Goal: Task Accomplishment & Management: Use online tool/utility

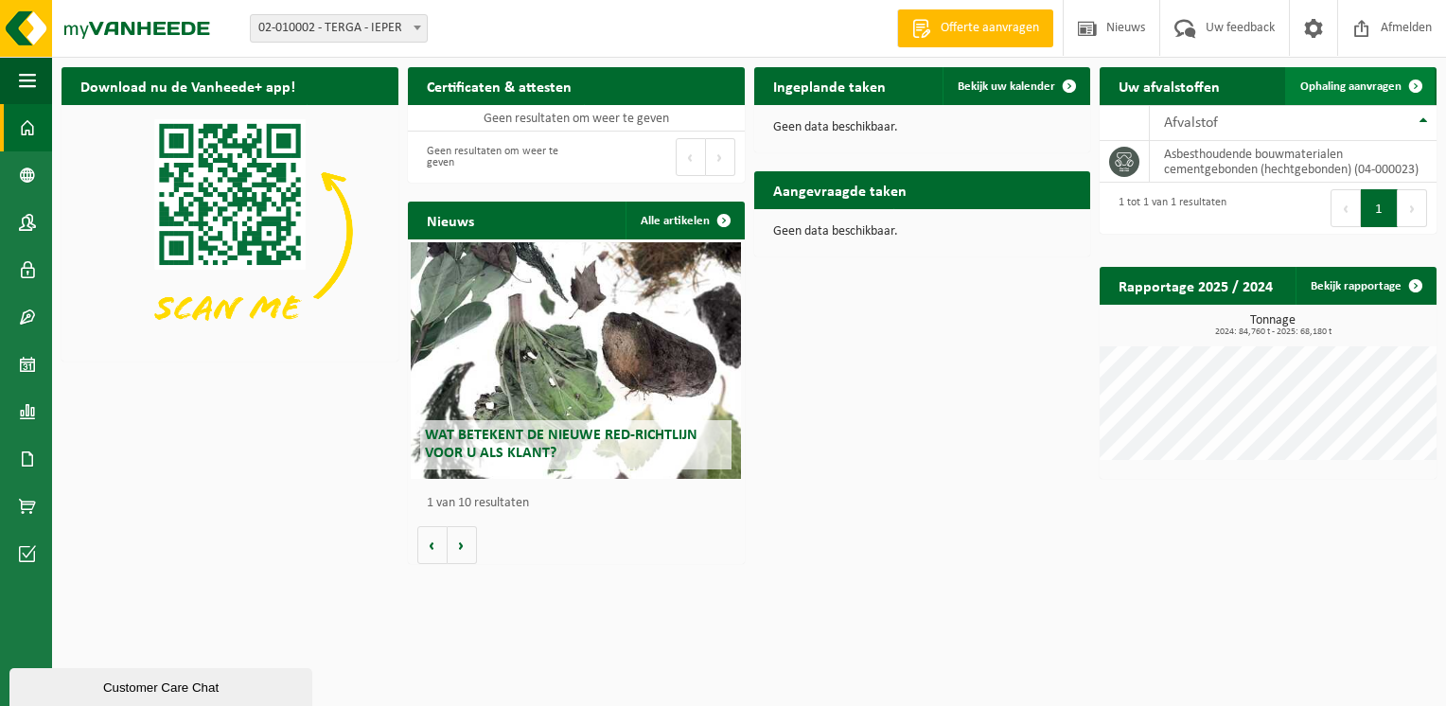
click at [1361, 85] on span "Ophaling aanvragen" at bounding box center [1350, 86] width 101 height 12
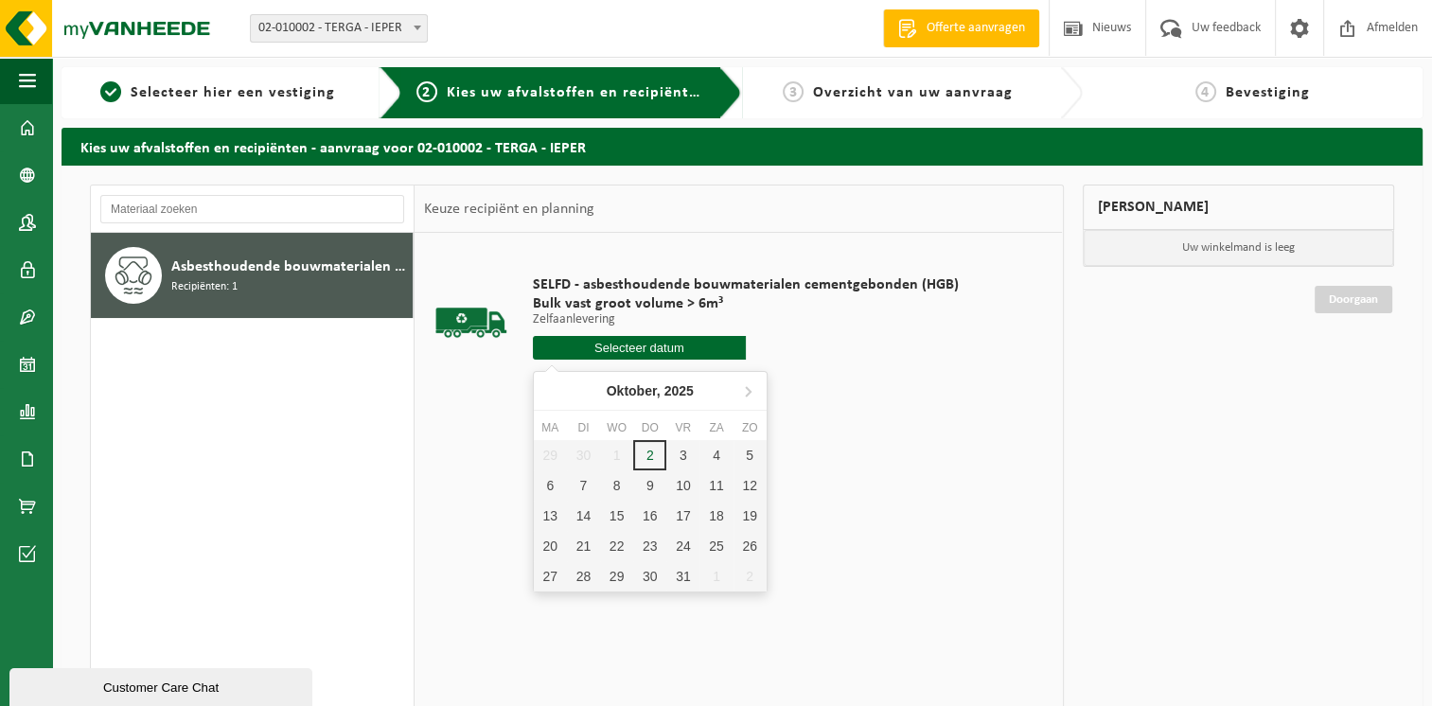
click at [702, 344] on input "text" at bounding box center [639, 348] width 213 height 24
click at [680, 451] on div "3" at bounding box center [682, 455] width 33 height 30
type input "Van 2025-10-03"
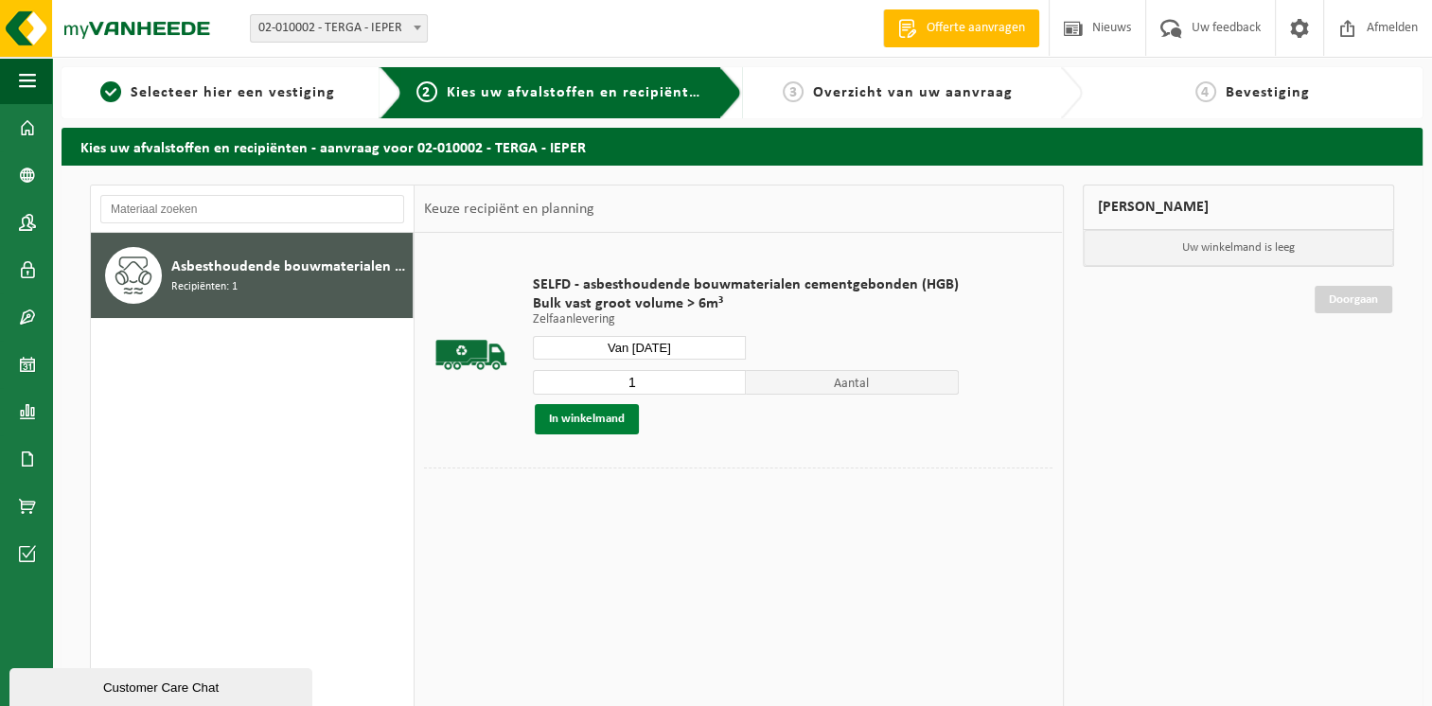
click at [560, 415] on button "In winkelmand" at bounding box center [587, 419] width 104 height 30
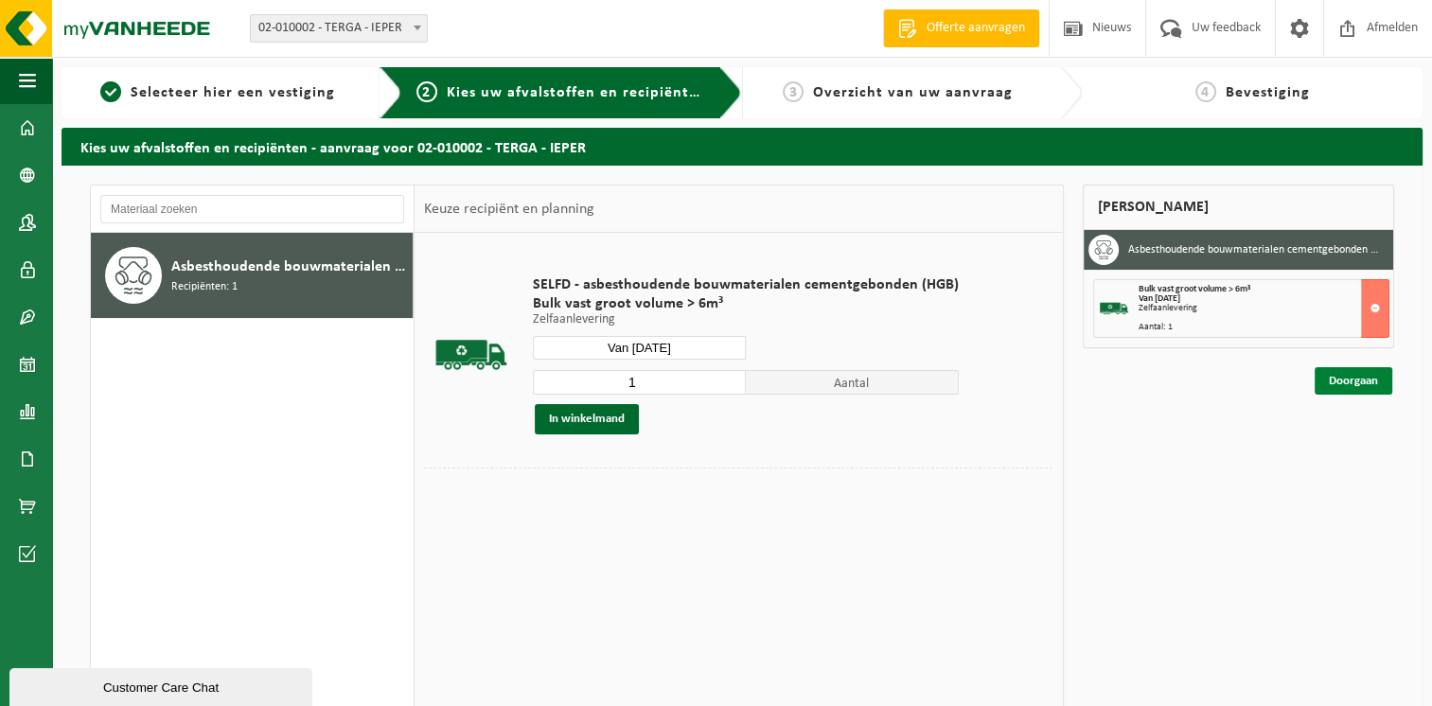
click at [1331, 378] on link "Doorgaan" at bounding box center [1354, 380] width 78 height 27
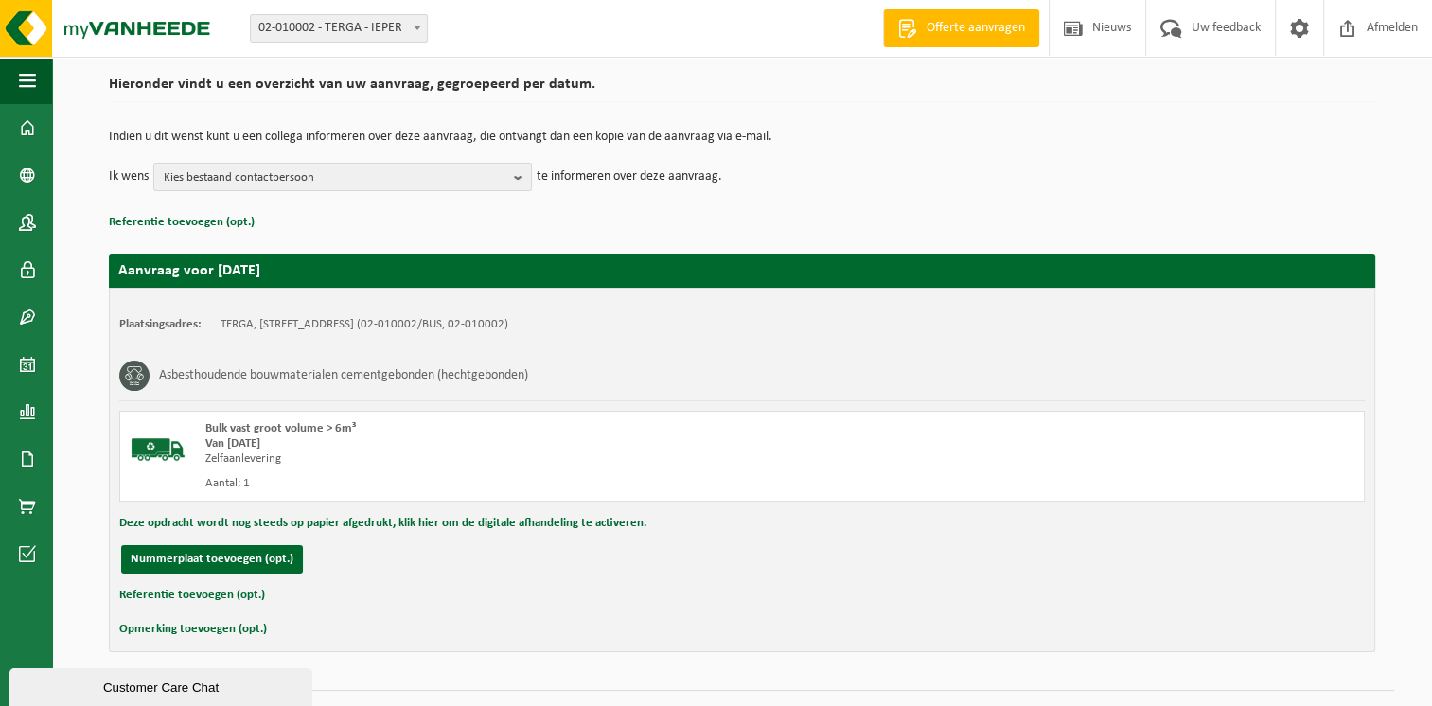
scroll to position [176, 0]
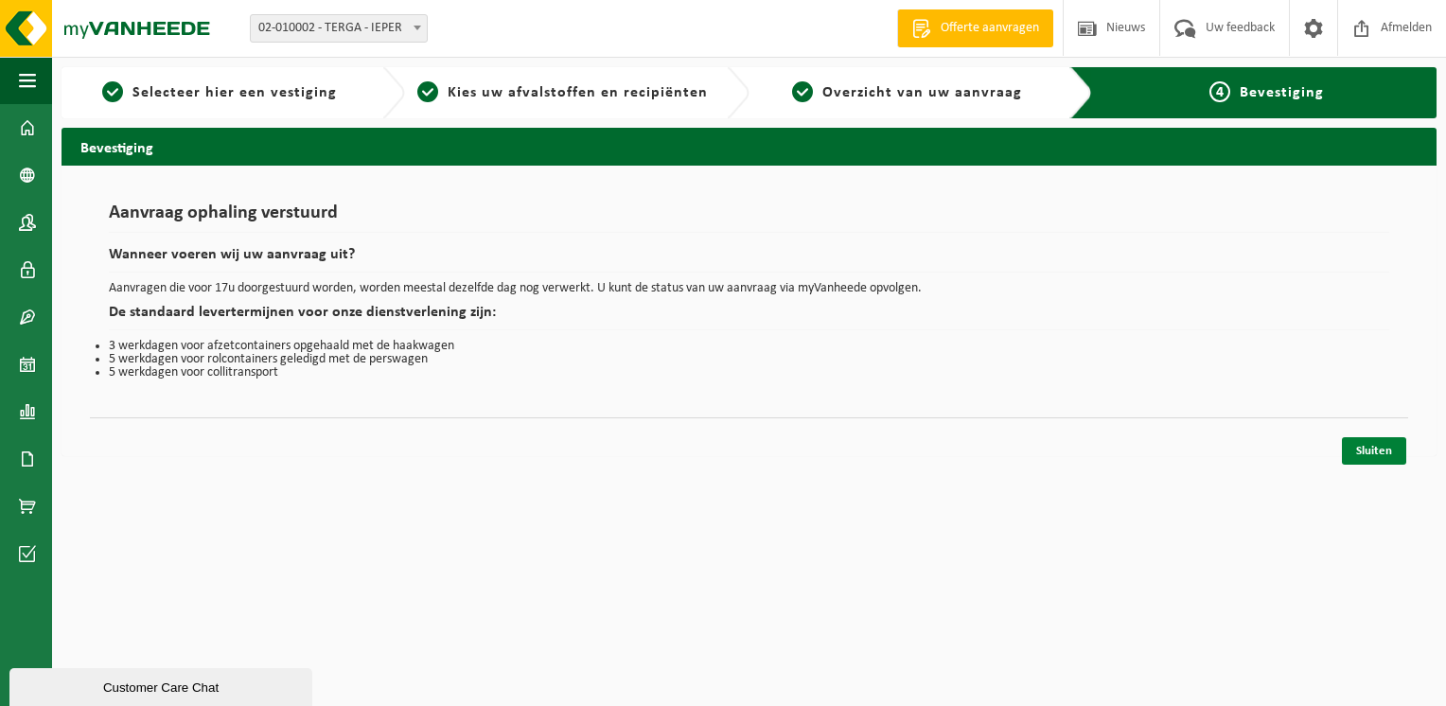
click at [1364, 448] on link "Sluiten" at bounding box center [1374, 450] width 64 height 27
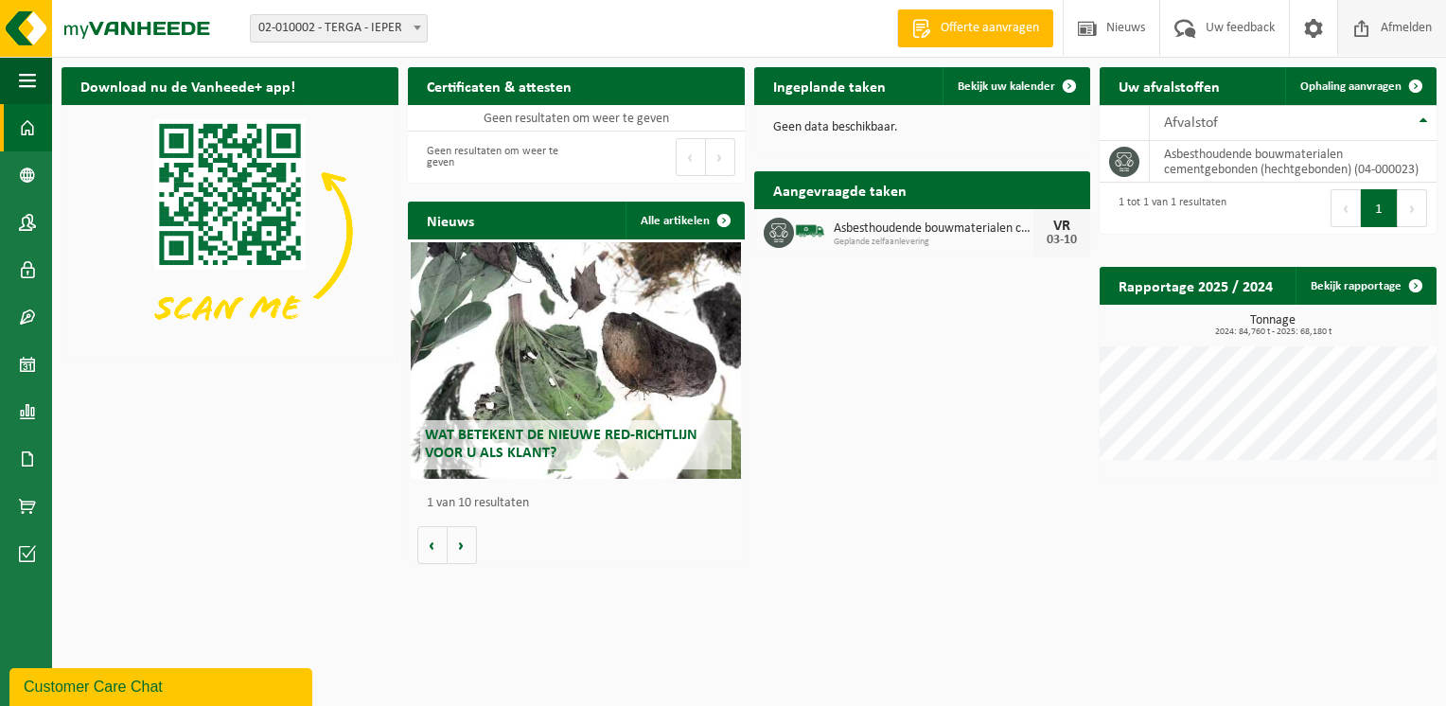
click at [1387, 27] on span "Afmelden" at bounding box center [1406, 28] width 61 height 56
